Goal: Navigation & Orientation: Find specific page/section

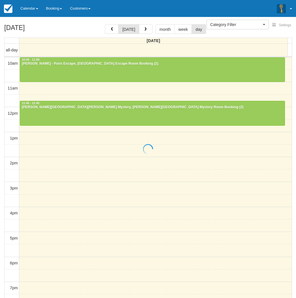
select select
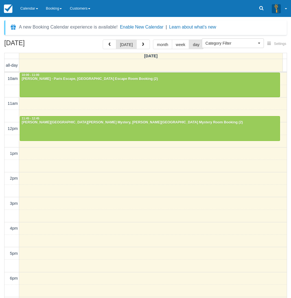
click at [2, 62] on div "September 4, 2025 today month week day Thursday all-day 10am 11am 12pm 1pm 2pm …" at bounding box center [145, 177] width 291 height 275
click at [0, 105] on div "September 4, 2025 today month week day Thursday all-day 10am 11am 12pm 1pm 2pm …" at bounding box center [145, 177] width 291 height 275
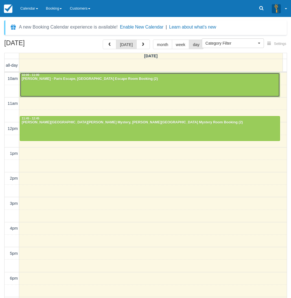
click at [75, 85] on div at bounding box center [150, 85] width 260 height 24
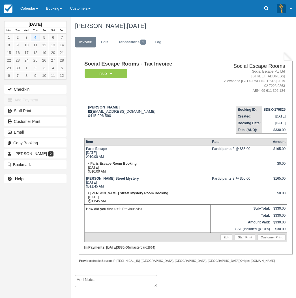
click at [3, 240] on div "September 2025 Mon Tue Wed Thu Fri Sat Sun 1 2 3 4 5 6 7 8 9 10 11 12 13 14 15 …" at bounding box center [35, 149] width 71 height 298
click at [37, 155] on span "[PERSON_NAME]" at bounding box center [30, 153] width 32 height 5
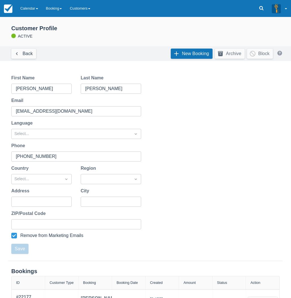
scroll to position [63, 0]
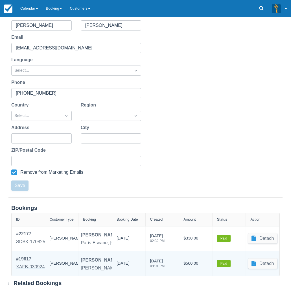
click at [37, 264] on div "XAFB-030924" at bounding box center [30, 267] width 29 height 7
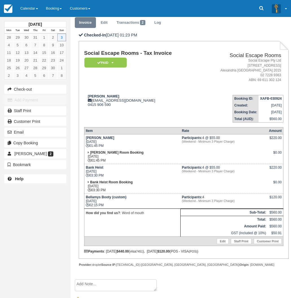
scroll to position [42, 0]
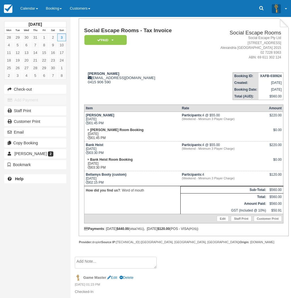
click at [4, 208] on div "November 2024 Mon Tue Wed Thu Fri Sat Sun 28 29 30 31 1 2 3 4 5 6 7 8 9 10 11 1…" at bounding box center [35, 149] width 71 height 298
click at [32, 10] on link "Calendar" at bounding box center [29, 8] width 26 height 17
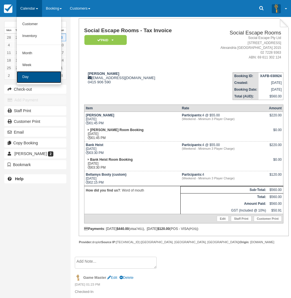
click at [25, 77] on link "Day" at bounding box center [39, 77] width 45 height 12
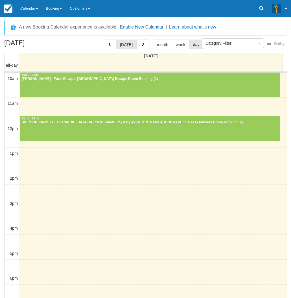
select select
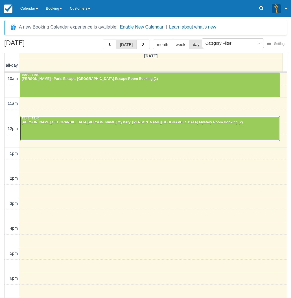
click at [92, 129] on div at bounding box center [150, 128] width 260 height 24
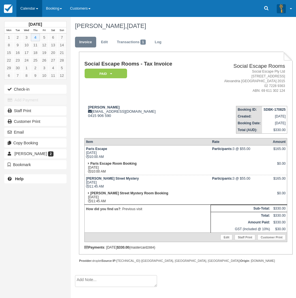
click at [31, 8] on link "Calendar" at bounding box center [29, 8] width 26 height 17
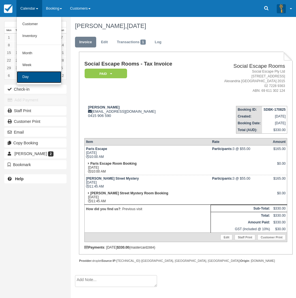
click at [32, 72] on link "Day" at bounding box center [39, 77] width 45 height 12
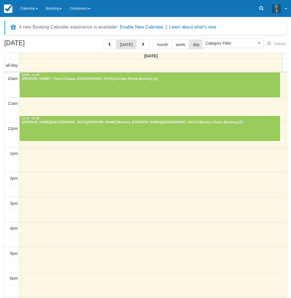
select select
click at [31, 11] on link "Calendar" at bounding box center [29, 8] width 26 height 17
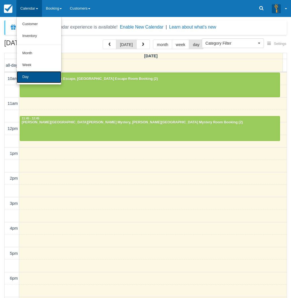
click at [37, 75] on link "Day" at bounding box center [39, 77] width 45 height 12
